Goal: Transaction & Acquisition: Obtain resource

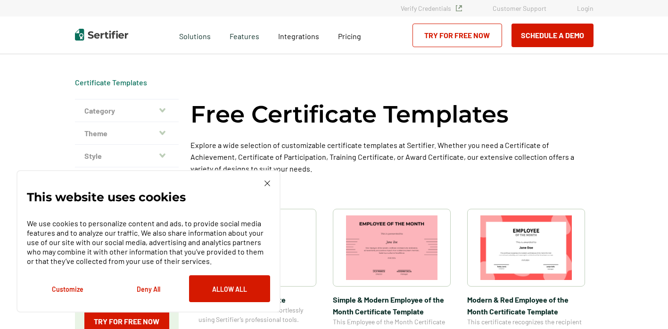
click at [267, 185] on img at bounding box center [267, 183] width 6 height 6
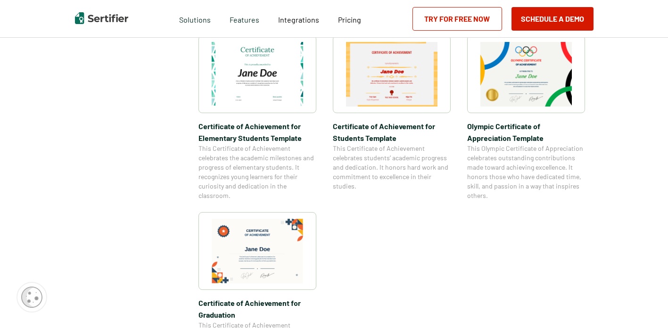
scroll to position [686, 0]
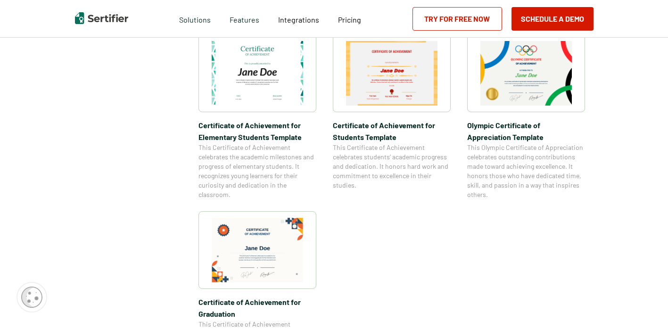
click at [393, 93] on img at bounding box center [391, 73] width 91 height 65
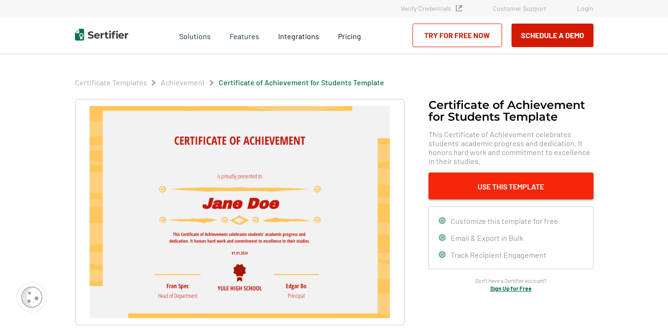
click at [458, 186] on button "Use This Template" at bounding box center [510, 185] width 165 height 27
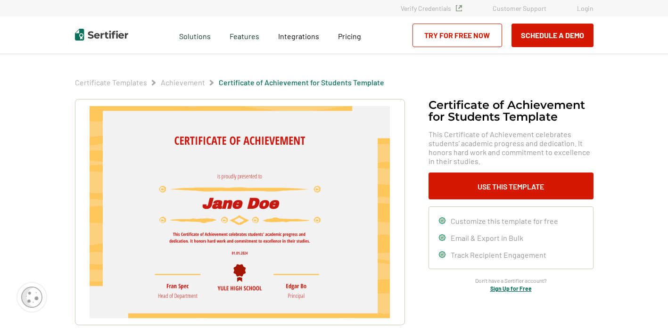
scroll to position [686, 0]
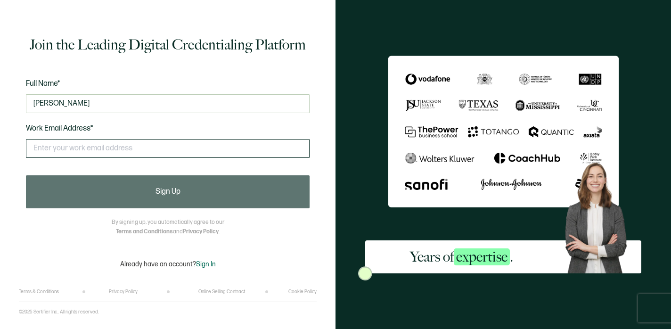
type input "[PERSON_NAME]"
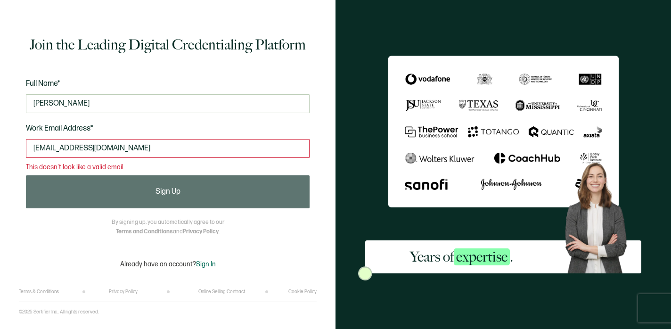
click at [101, 149] on input "[EMAIL_ADDRESS][DOMAIN_NAME]" at bounding box center [168, 148] width 284 height 19
click at [109, 146] on input "nataliaCOM" at bounding box center [168, 148] width 284 height 19
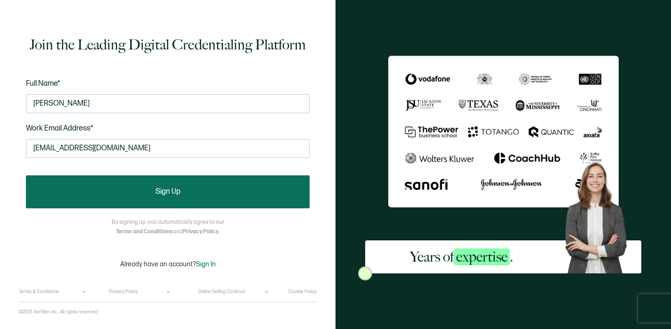
type input "natalia@nvztrux.com"
click at [90, 201] on button "Sign Up" at bounding box center [168, 191] width 284 height 33
